Goal: Download file/media

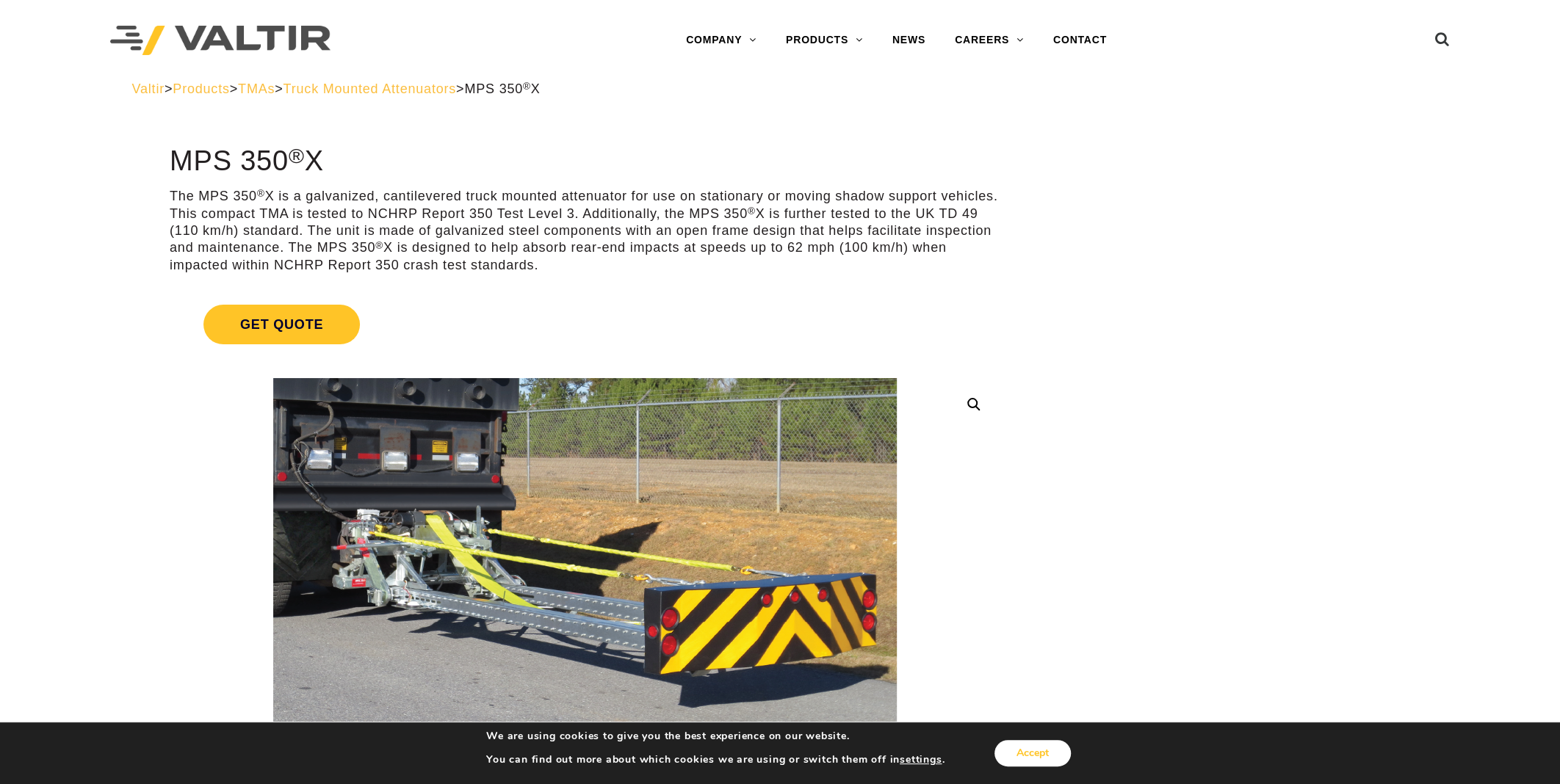
click at [1039, 749] on button "Accept" at bounding box center [1033, 753] width 76 height 27
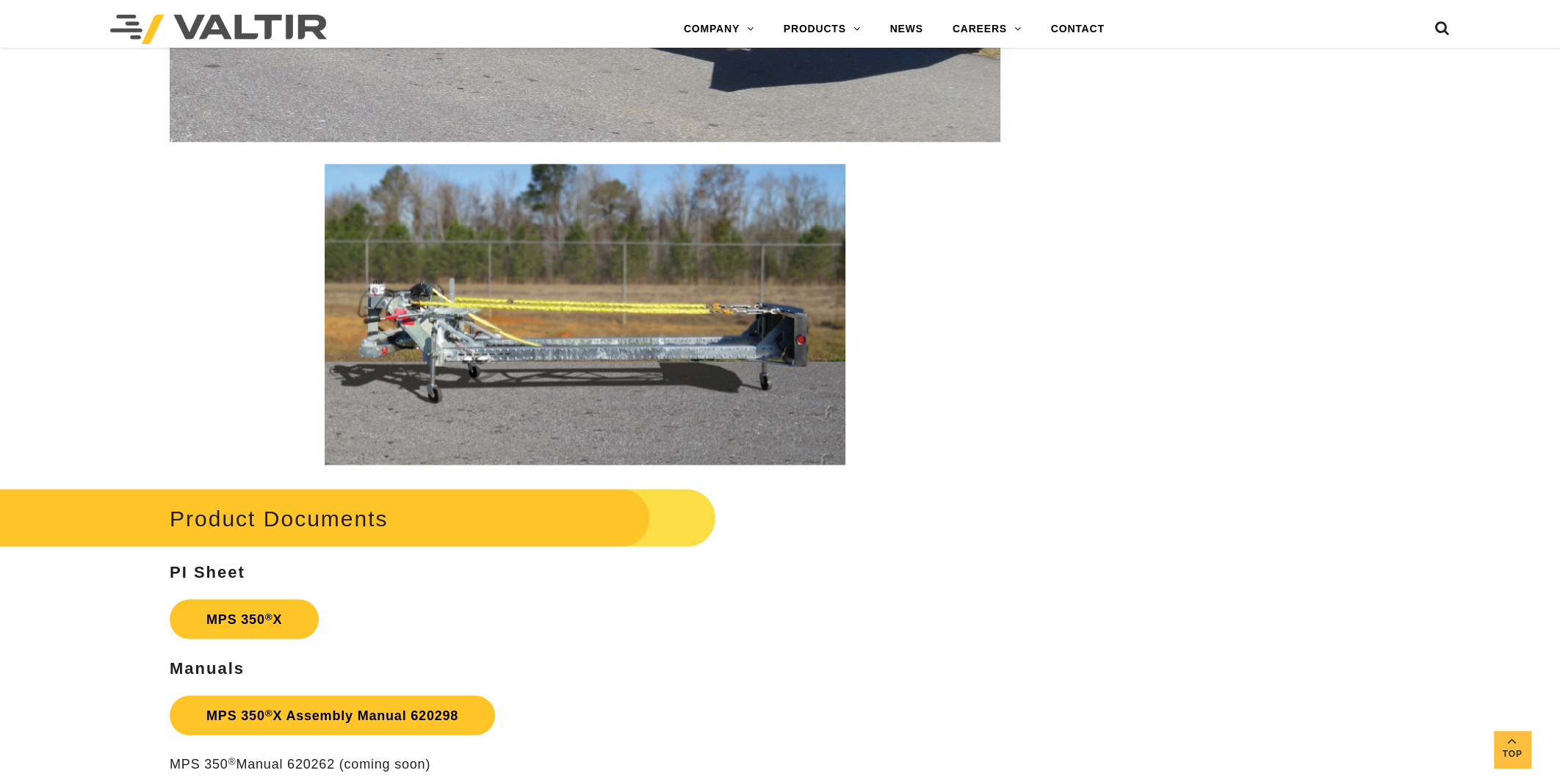
scroll to position [2496, 0]
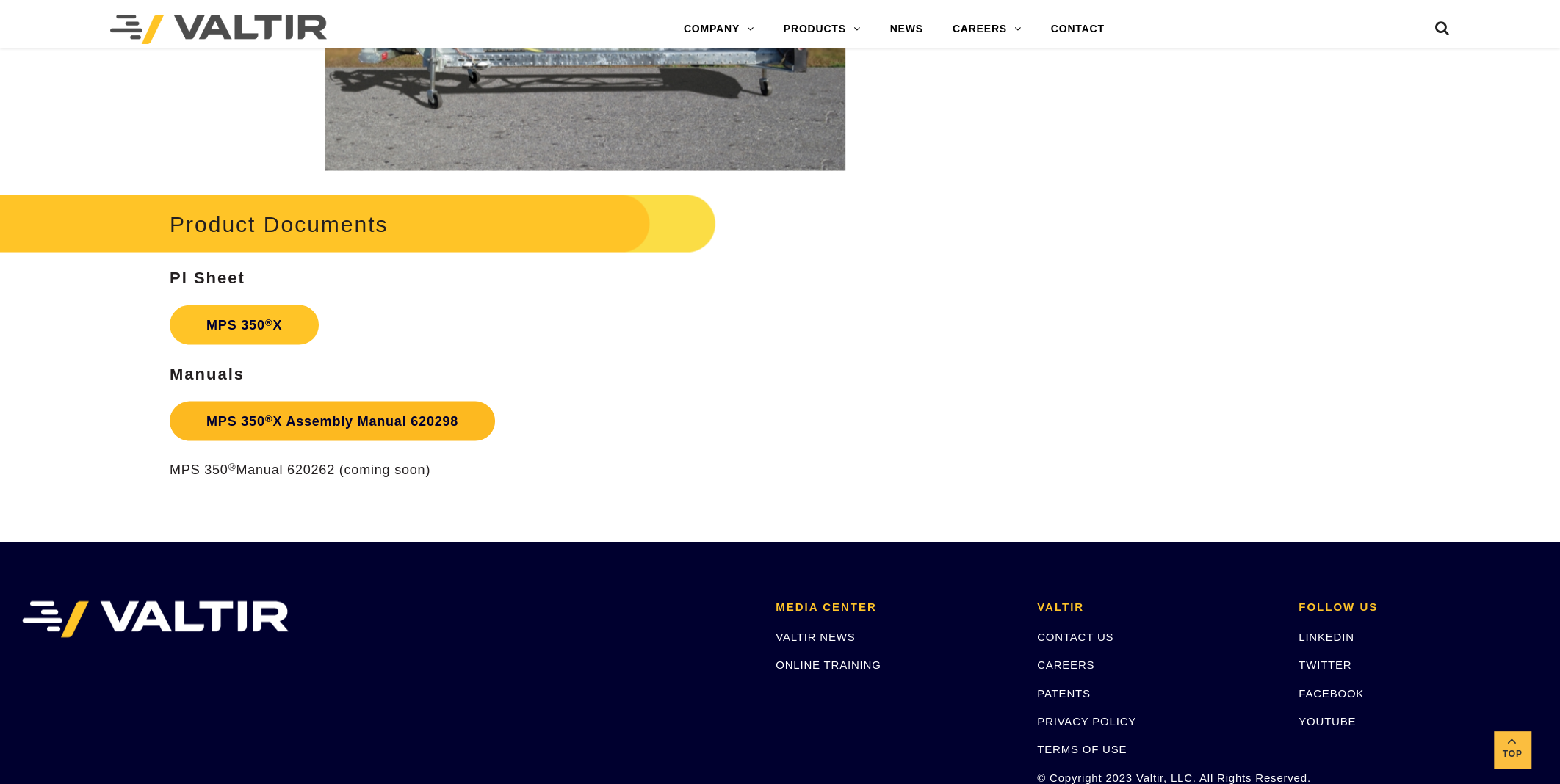
click at [328, 430] on link "MPS 350 ® X Assembly Manual 620298" at bounding box center [332, 421] width 325 height 40
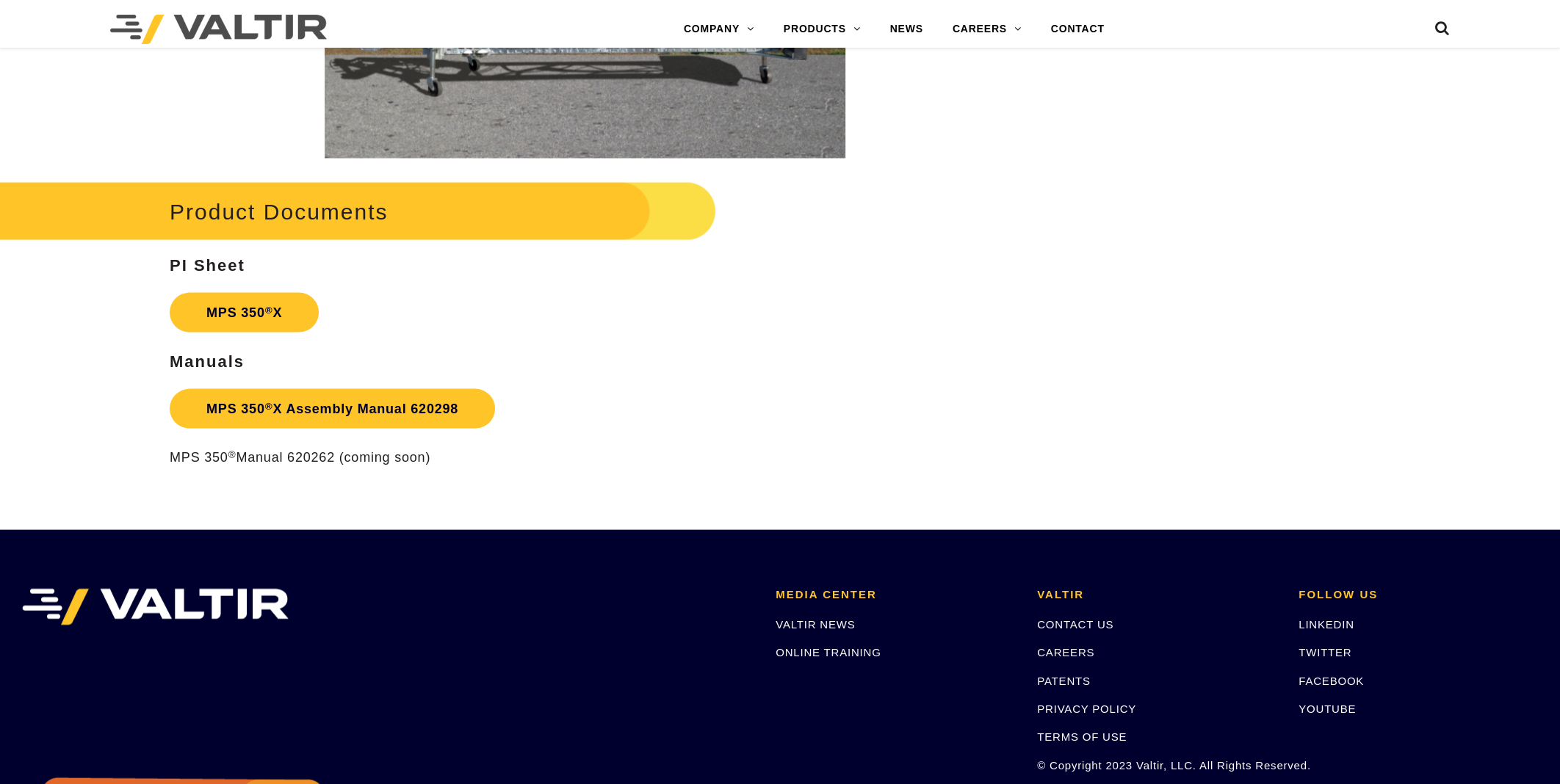
scroll to position [2496, 0]
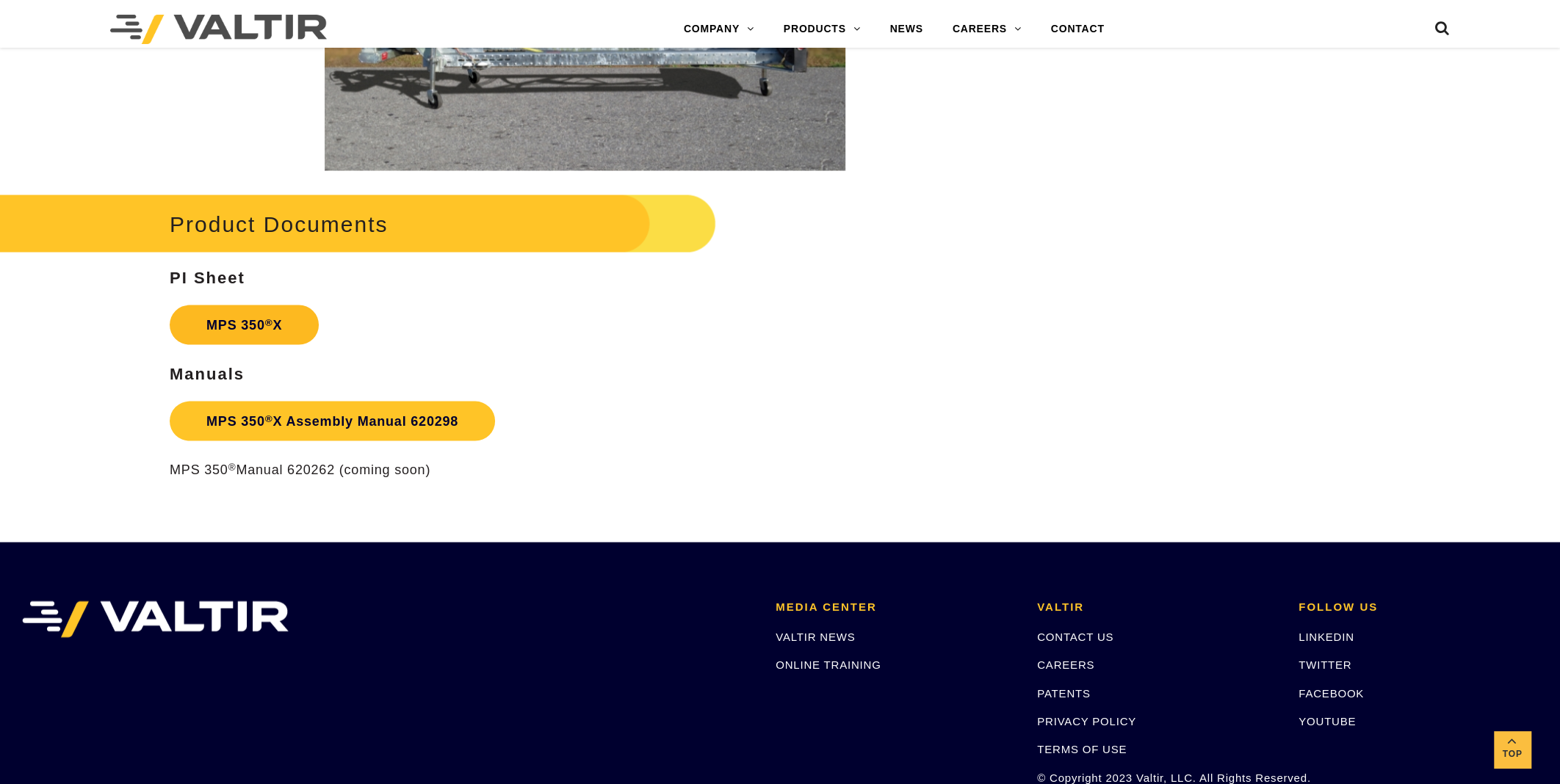
click at [198, 314] on link "MPS 350 ® X" at bounding box center [245, 325] width 149 height 40
